Goal: Information Seeking & Learning: Learn about a topic

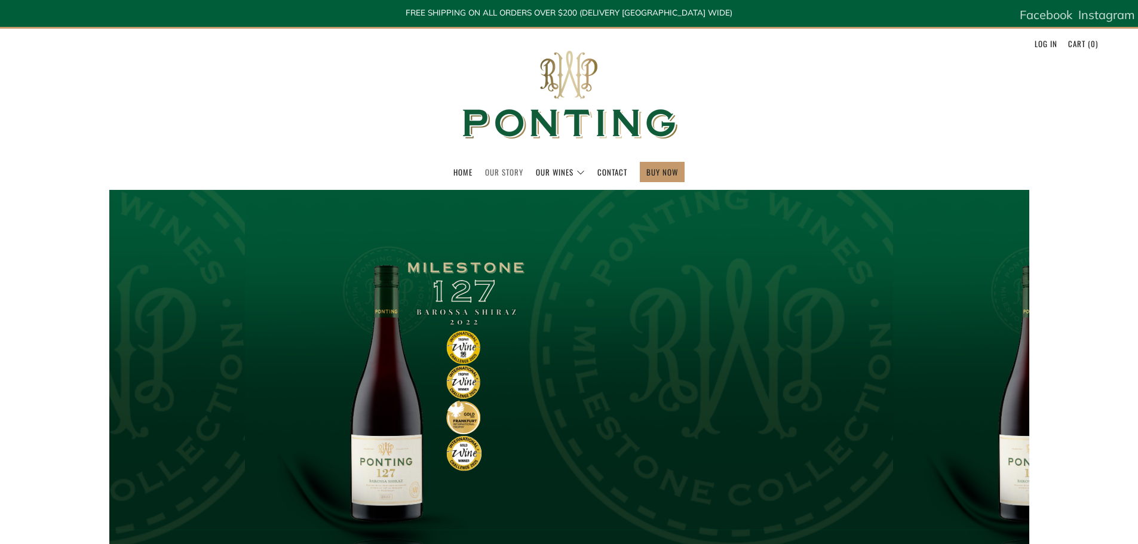
click at [513, 168] on link "Our Story" at bounding box center [504, 172] width 38 height 19
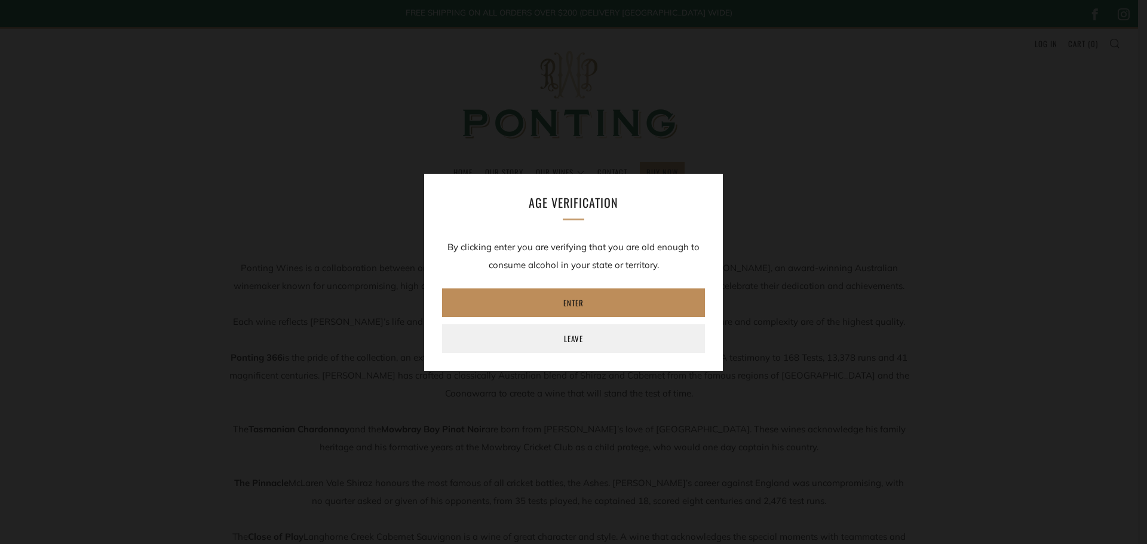
click at [599, 302] on link "Enter" at bounding box center [573, 303] width 263 height 29
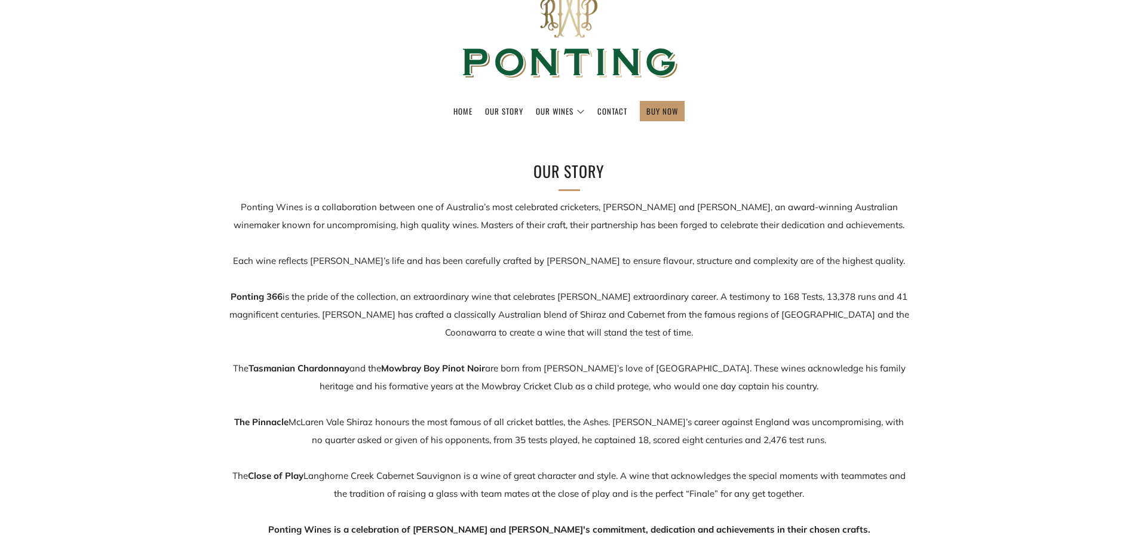
scroll to position [60, 0]
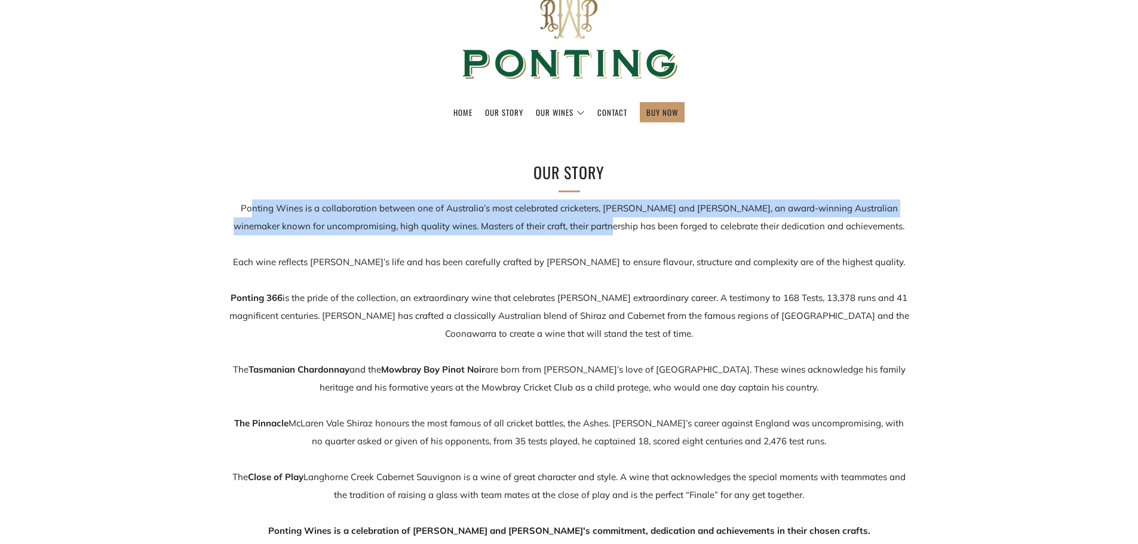
drag, startPoint x: 255, startPoint y: 203, endPoint x: 604, endPoint y: 232, distance: 350.1
click at [604, 232] on p "Ponting Wines is a collaboration between one of Australia’s most celebrated cri…" at bounding box center [569, 370] width 681 height 341
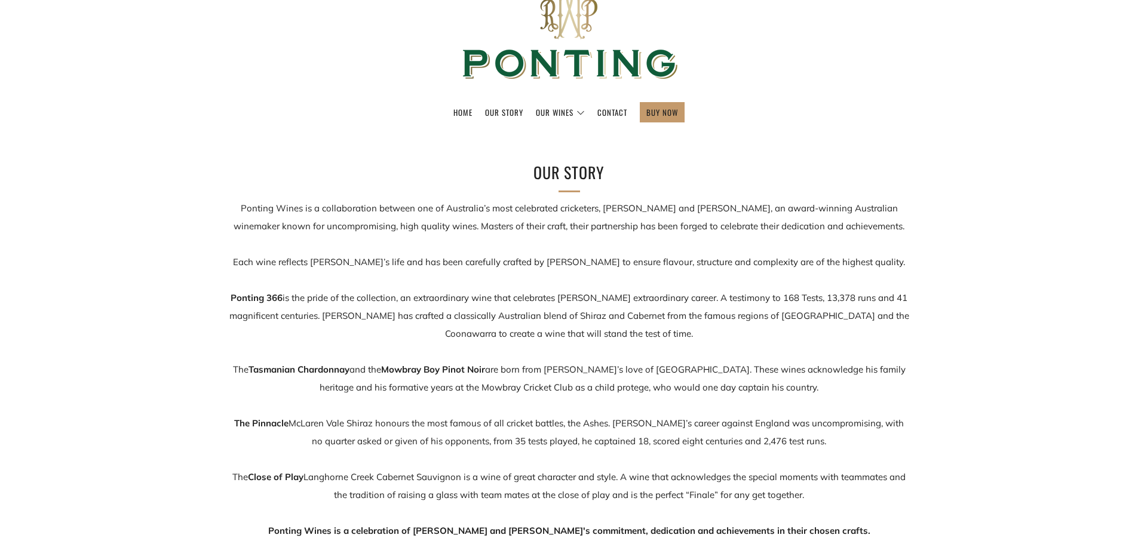
scroll to position [119, 0]
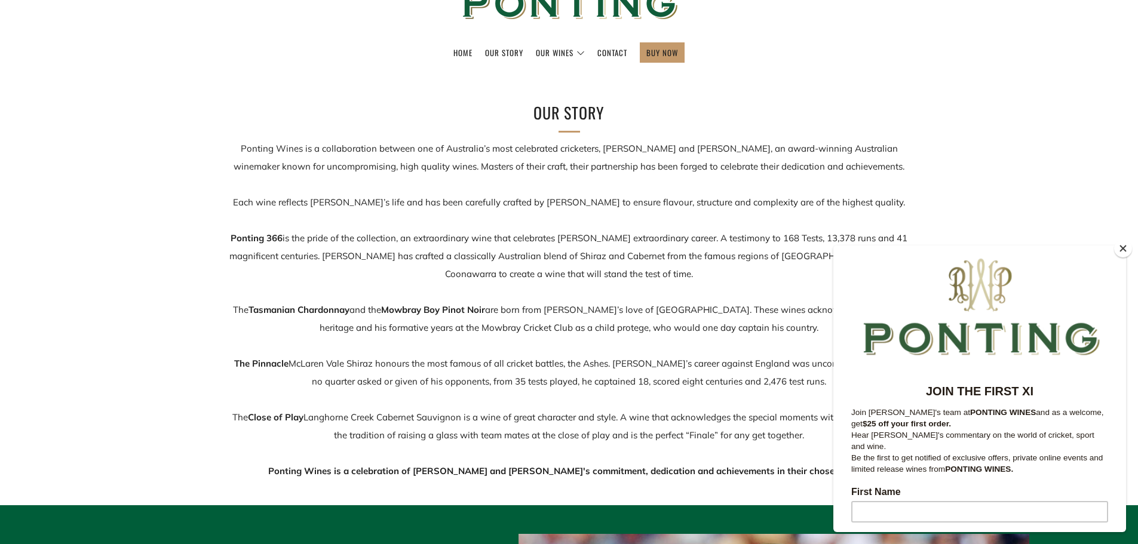
click at [1123, 247] on button "Close" at bounding box center [1123, 249] width 18 height 18
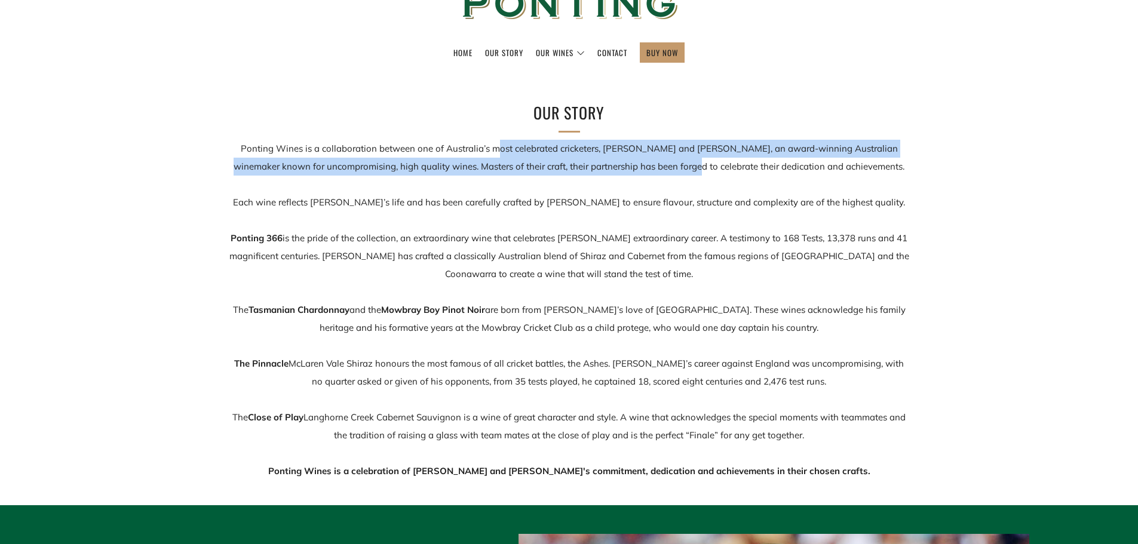
drag, startPoint x: 497, startPoint y: 148, endPoint x: 691, endPoint y: 171, distance: 195.6
click at [691, 171] on p "Ponting Wines is a collaboration between one of Australia’s most celebrated cri…" at bounding box center [569, 310] width 681 height 341
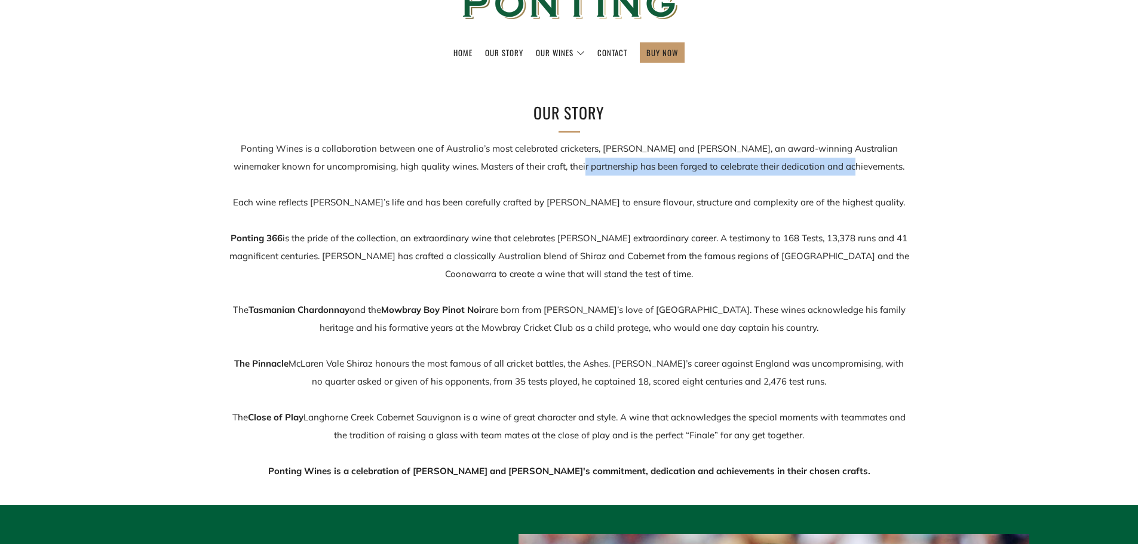
drag, startPoint x: 850, startPoint y: 171, endPoint x: 578, endPoint y: 161, distance: 272.6
click at [578, 161] on p "Ponting Wines is a collaboration between one of Australia’s most celebrated cri…" at bounding box center [569, 310] width 681 height 341
drag, startPoint x: 290, startPoint y: 203, endPoint x: 352, endPoint y: 196, distance: 62.5
click at [352, 196] on p "Ponting Wines is a collaboration between one of Australia’s most celebrated cri…" at bounding box center [569, 310] width 681 height 341
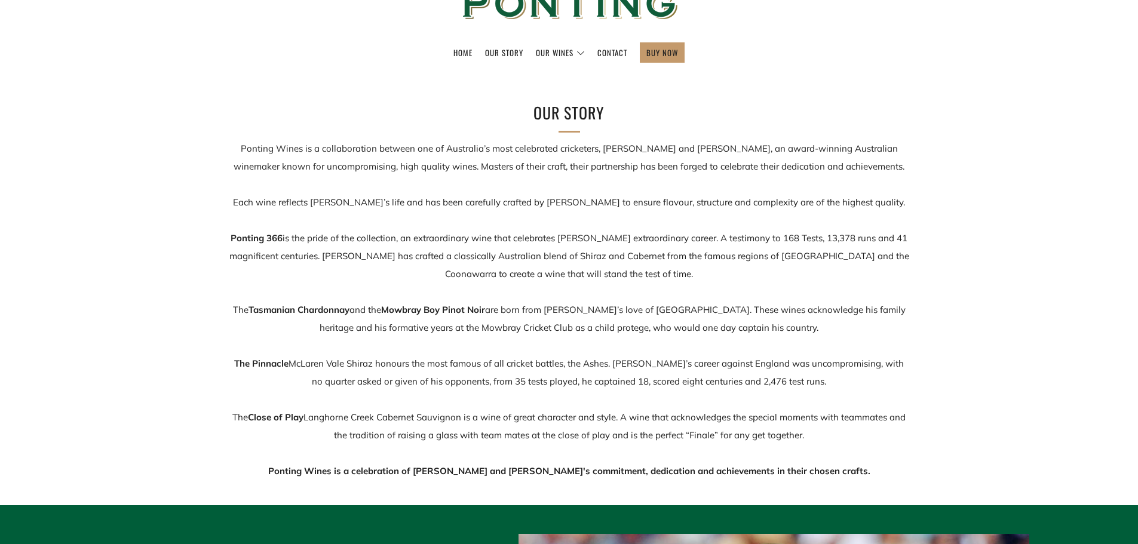
click at [353, 195] on p "Ponting Wines is a collaboration between one of Australia’s most celebrated cri…" at bounding box center [569, 310] width 681 height 341
drag, startPoint x: 368, startPoint y: 198, endPoint x: 743, endPoint y: 188, distance: 375.3
click at [743, 188] on p "Ponting Wines is a collaboration between one of Australia’s most celebrated cri…" at bounding box center [569, 310] width 681 height 341
click at [744, 188] on p "Ponting Wines is a collaboration between one of Australia’s most celebrated cri…" at bounding box center [569, 310] width 681 height 341
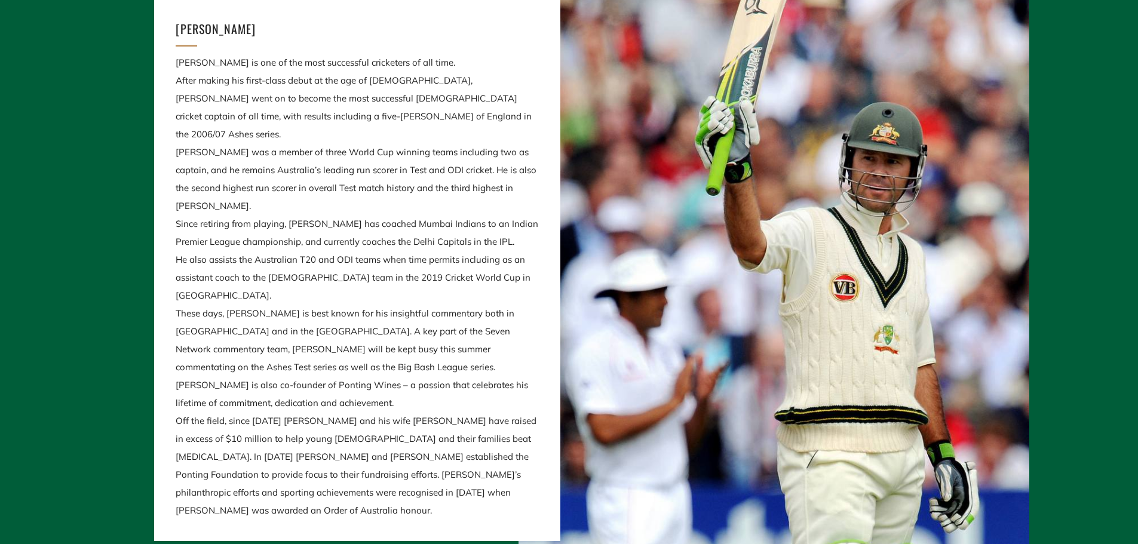
scroll to position [717, 0]
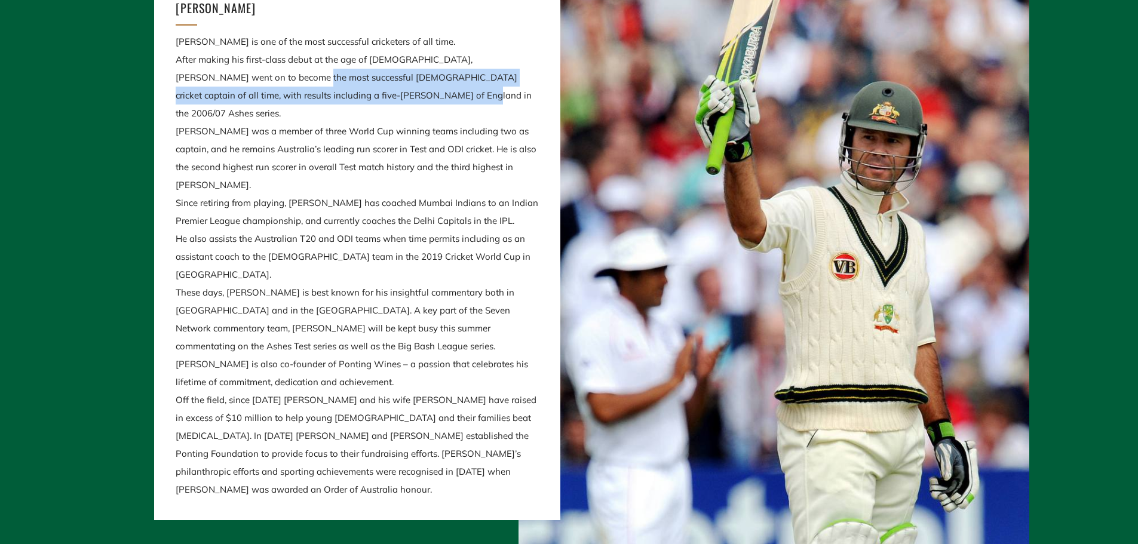
drag, startPoint x: 241, startPoint y: 118, endPoint x: 385, endPoint y: 135, distance: 145.6
click at [385, 135] on p "Ricky Ponting is one of the most successful cricketers of all time. After makin…" at bounding box center [357, 266] width 363 height 466
drag, startPoint x: 397, startPoint y: 139, endPoint x: 367, endPoint y: 124, distance: 32.6
click at [367, 124] on p "Ricky Ponting is one of the most successful cricketers of all time. After makin…" at bounding box center [357, 266] width 363 height 466
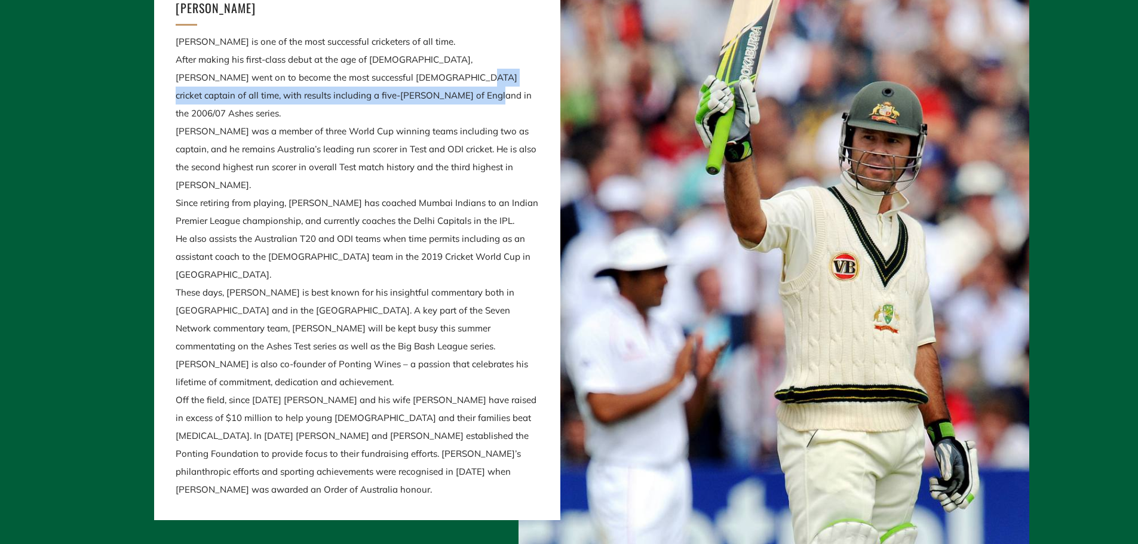
click at [367, 124] on p "Ricky Ponting is one of the most successful cricketers of all time. After makin…" at bounding box center [357, 266] width 363 height 466
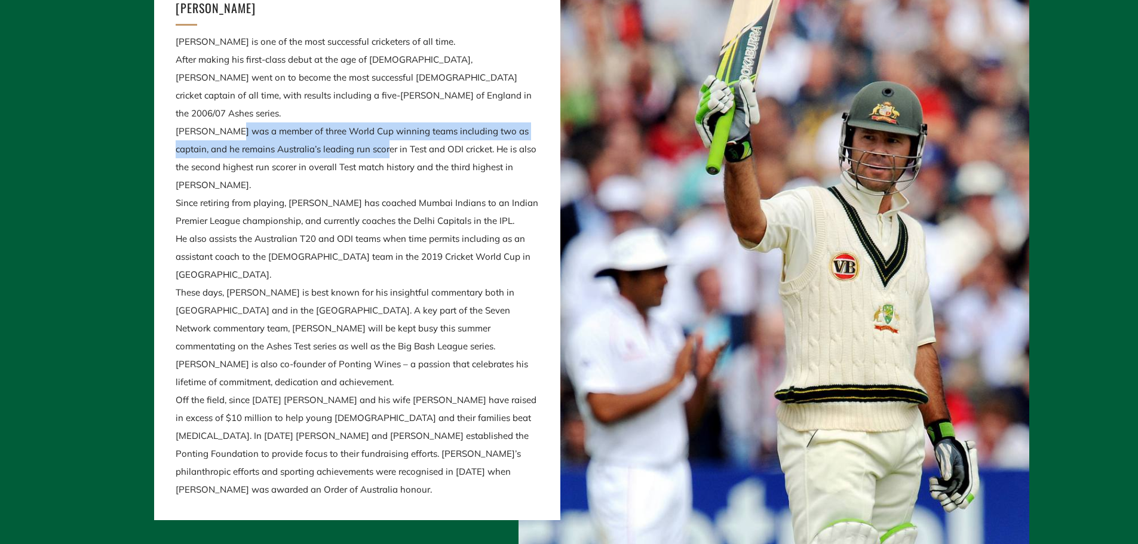
drag, startPoint x: 229, startPoint y: 159, endPoint x: 366, endPoint y: 181, distance: 138.6
click at [366, 181] on p "Ricky Ponting is one of the most successful cricketers of all time. After makin…" at bounding box center [357, 266] width 363 height 466
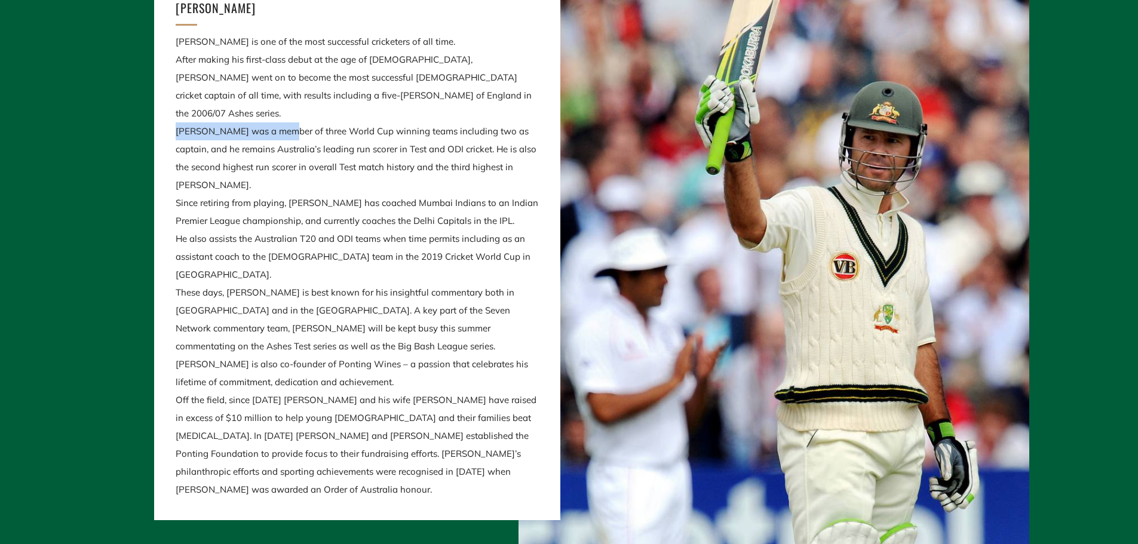
drag, startPoint x: 173, startPoint y: 155, endPoint x: 278, endPoint y: 160, distance: 104.7
click at [278, 160] on div "Ricky Ponting Ricky Ponting is one of the most successful cricketers of all tim…" at bounding box center [357, 248] width 406 height 545
click at [278, 160] on p "Ricky Ponting is one of the most successful cricketers of all time. After makin…" at bounding box center [357, 266] width 363 height 466
drag, startPoint x: 178, startPoint y: 155, endPoint x: 211, endPoint y: 180, distance: 41.5
click at [211, 180] on p "Ricky Ponting is one of the most successful cricketers of all time. After makin…" at bounding box center [357, 266] width 363 height 466
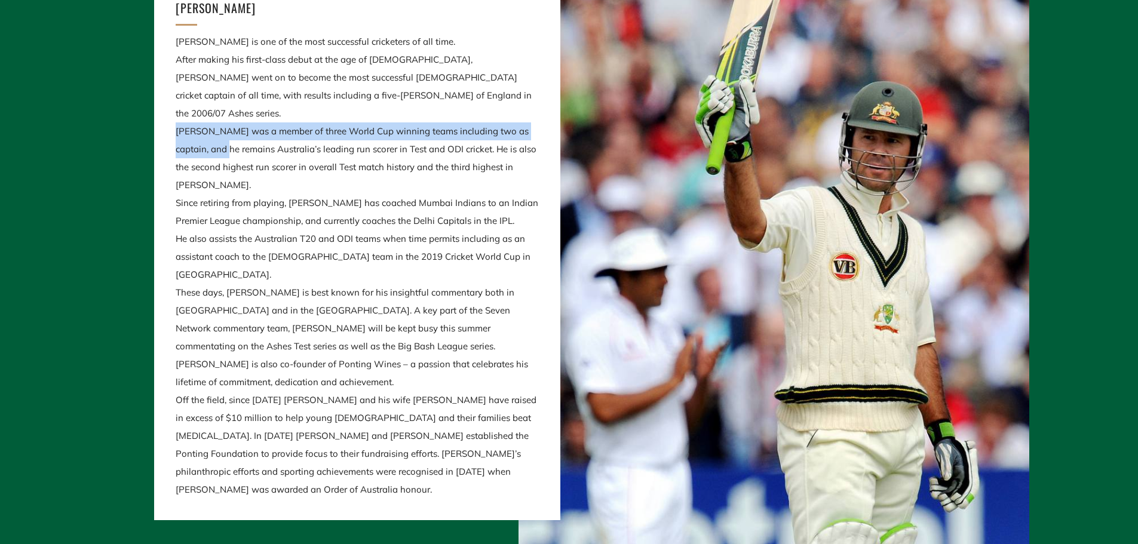
click at [211, 180] on p "Ricky Ponting is one of the most successful cricketers of all time. After makin…" at bounding box center [357, 266] width 363 height 466
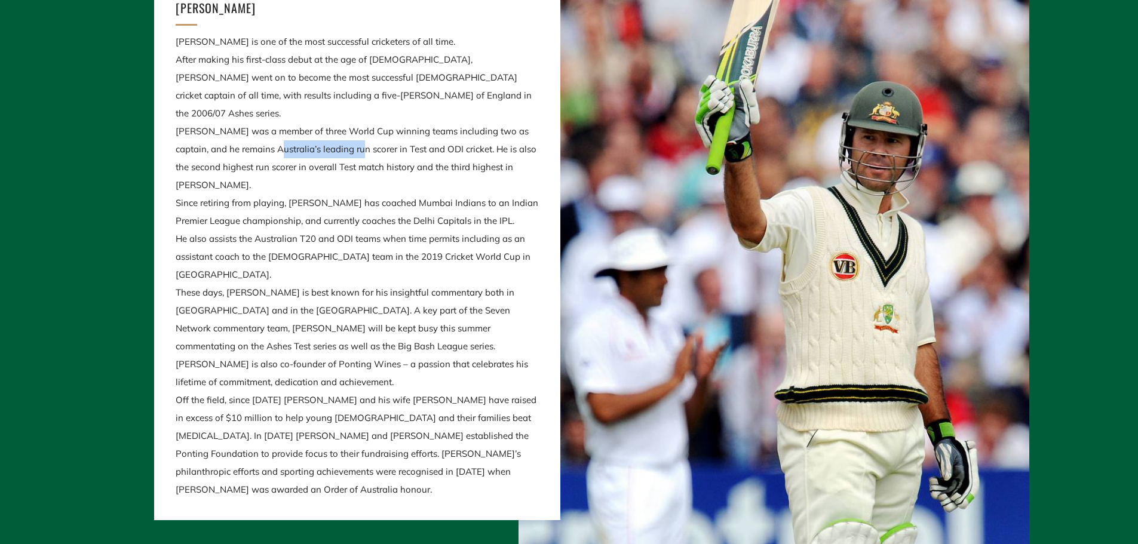
drag, startPoint x: 344, startPoint y: 178, endPoint x: 258, endPoint y: 173, distance: 86.2
click at [258, 173] on p "Ricky Ponting is one of the most successful cricketers of all time. After makin…" at bounding box center [357, 266] width 363 height 466
drag, startPoint x: 231, startPoint y: 179, endPoint x: 404, endPoint y: 179, distance: 173.9
click at [404, 179] on p "Ricky Ponting is one of the most successful cricketers of all time. After makin…" at bounding box center [357, 266] width 363 height 466
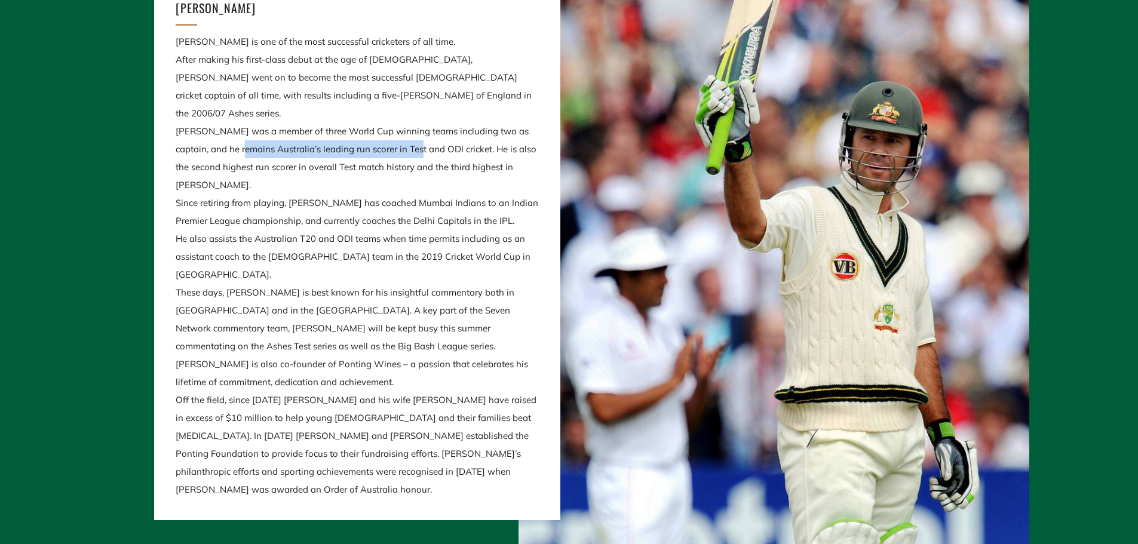
click at [404, 179] on p "Ricky Ponting is one of the most successful cricketers of all time. After makin…" at bounding box center [357, 266] width 363 height 466
drag, startPoint x: 429, startPoint y: 169, endPoint x: 381, endPoint y: 169, distance: 47.8
click at [381, 169] on p "Ricky Ponting is one of the most successful cricketers of all time. After makin…" at bounding box center [357, 266] width 363 height 466
drag, startPoint x: 413, startPoint y: 174, endPoint x: 431, endPoint y: 174, distance: 17.3
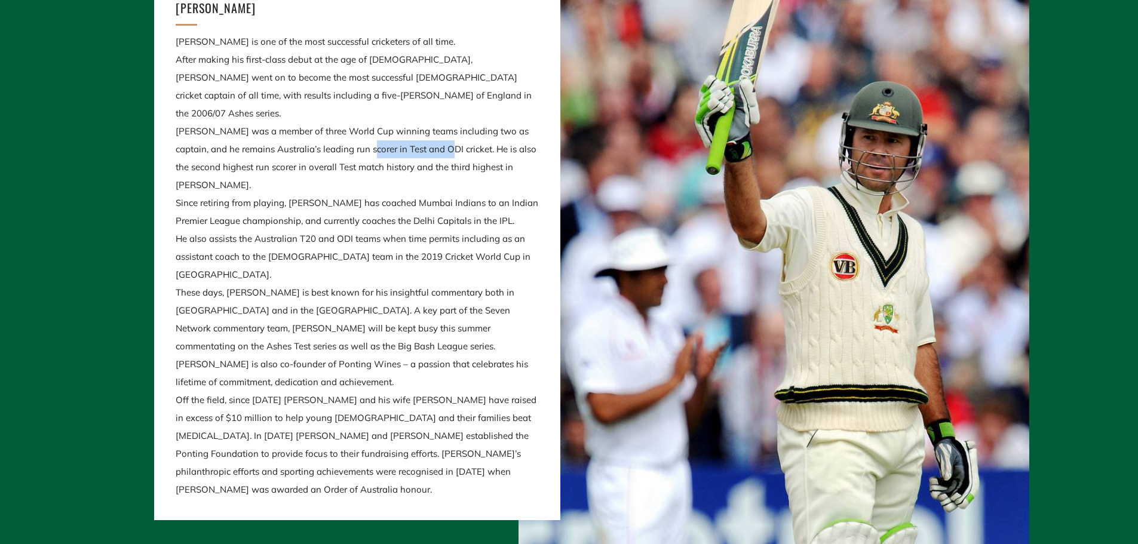
click at [431, 174] on p "Ricky Ponting is one of the most successful cricketers of all time. After makin…" at bounding box center [357, 266] width 363 height 466
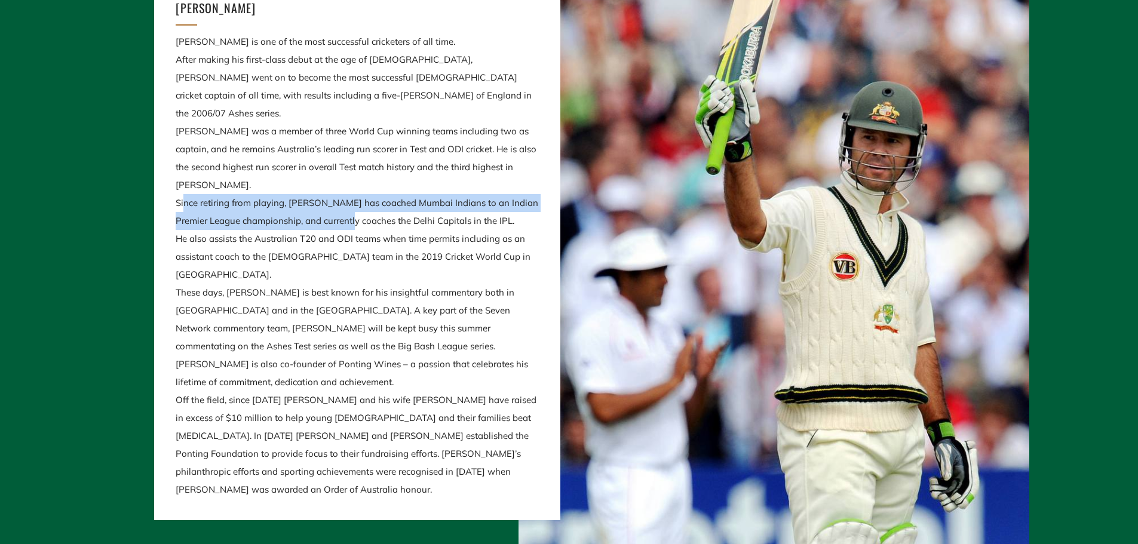
drag, startPoint x: 185, startPoint y: 216, endPoint x: 358, endPoint y: 228, distance: 173.7
click at [358, 228] on p "Ricky Ponting is one of the most successful cricketers of all time. After makin…" at bounding box center [357, 266] width 363 height 466
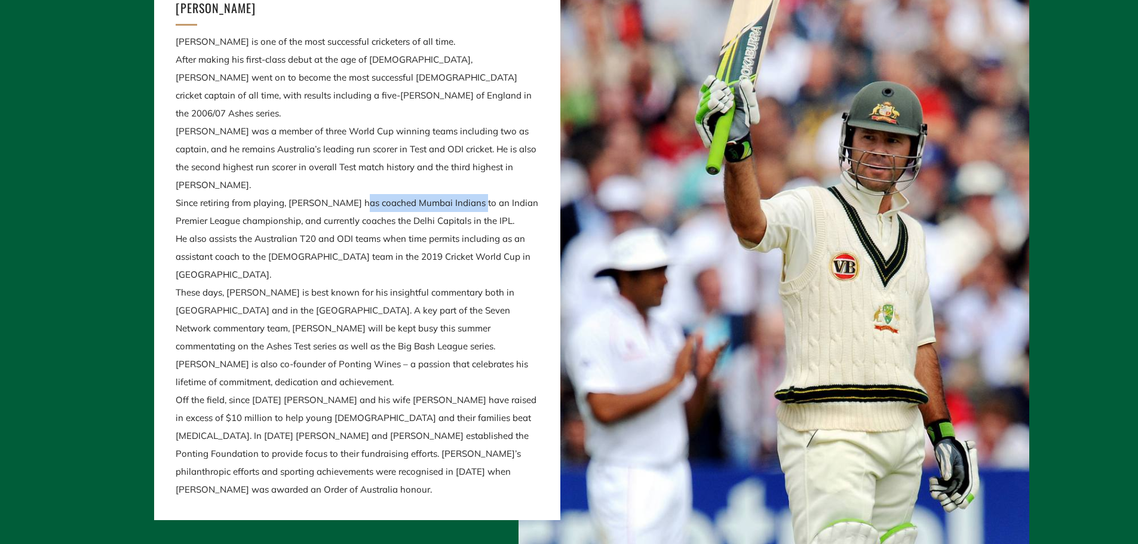
drag, startPoint x: 352, startPoint y: 211, endPoint x: 467, endPoint y: 216, distance: 114.8
click at [467, 216] on p "Ricky Ponting is one of the most successful cricketers of all time. After makin…" at bounding box center [357, 266] width 363 height 466
drag, startPoint x: 449, startPoint y: 213, endPoint x: 316, endPoint y: 207, distance: 133.4
click at [316, 207] on p "Ricky Ponting is one of the most successful cricketers of all time. After makin…" at bounding box center [357, 266] width 363 height 466
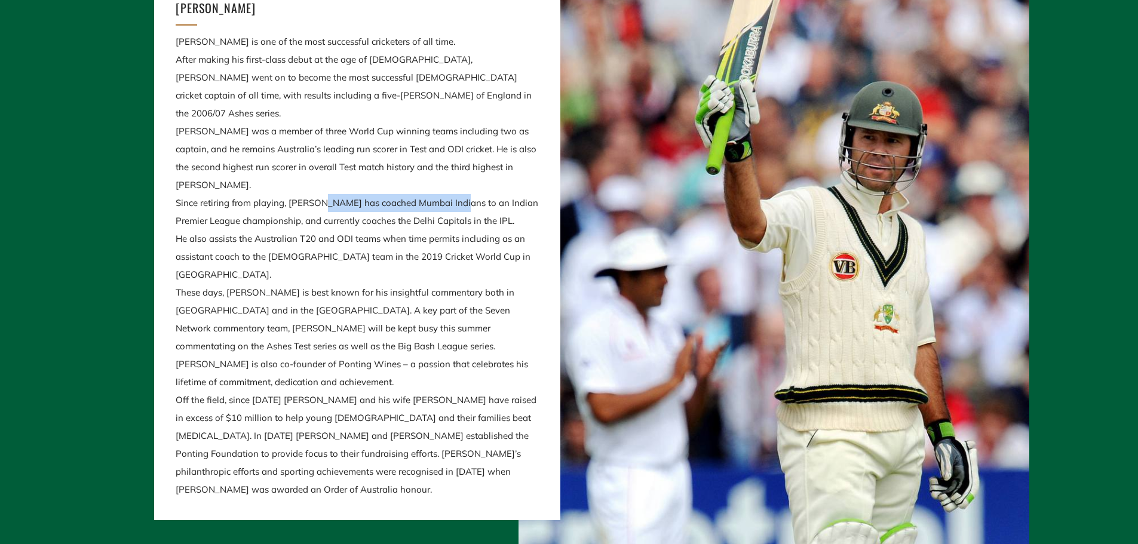
click at [316, 207] on p "Ricky Ponting is one of the most successful cricketers of all time. After makin…" at bounding box center [357, 266] width 363 height 466
drag, startPoint x: 384, startPoint y: 209, endPoint x: 433, endPoint y: 214, distance: 49.3
click at [434, 214] on p "Ricky Ponting is one of the most successful cricketers of all time. After makin…" at bounding box center [357, 266] width 363 height 466
copy p "Mumbai Indians"
click at [436, 197] on p "Ricky Ponting is one of the most successful cricketers of all time. After makin…" at bounding box center [357, 266] width 363 height 466
